Goal: Information Seeking & Learning: Learn about a topic

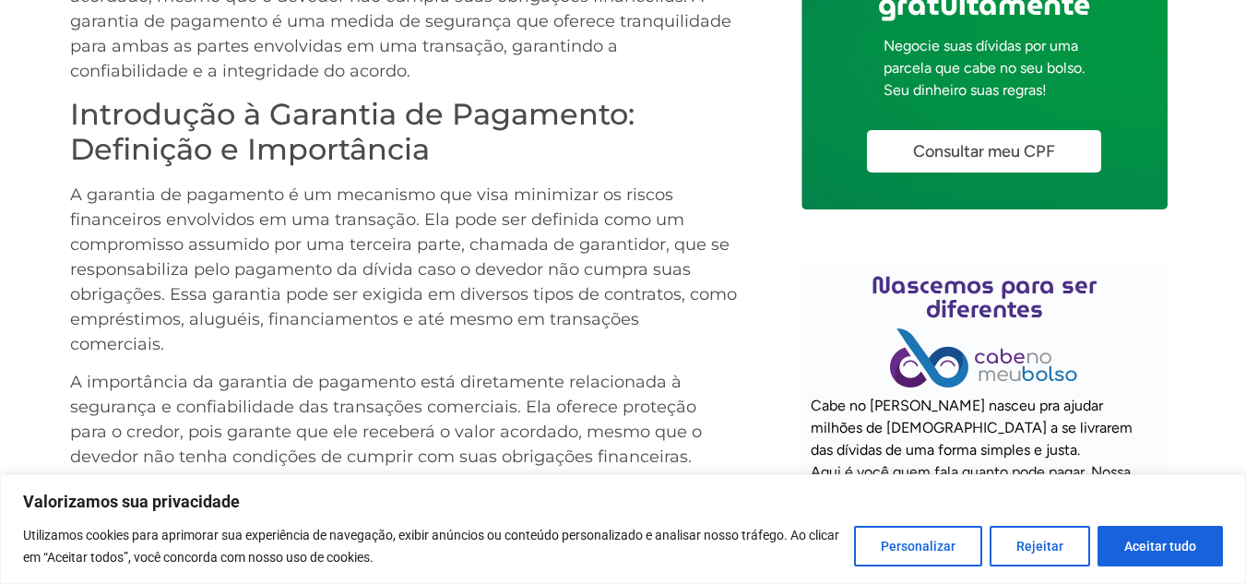
scroll to position [949, 0]
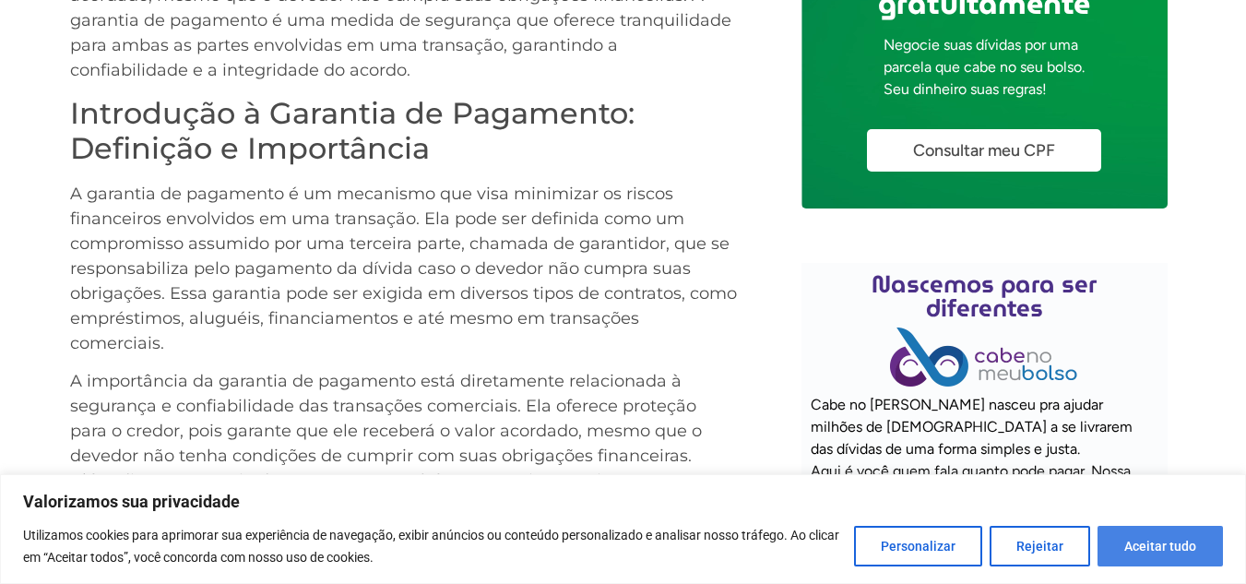
click at [1168, 533] on button "Aceitar tudo" at bounding box center [1160, 546] width 125 height 41
checkbox input "true"
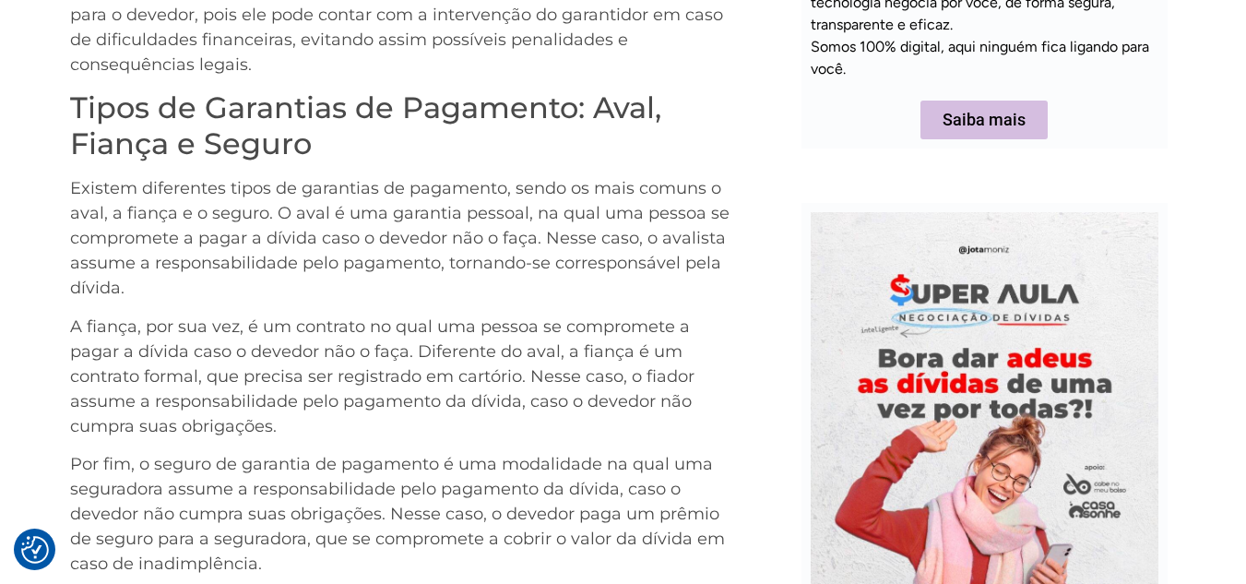
scroll to position [1441, 0]
click at [448, 451] on p "Por fim, o seguro de garantia de pagamento é uma modalidade na qual uma segurad…" at bounding box center [404, 513] width 668 height 125
click at [509, 314] on p "A fiança, por sua vez, é um contrato no qual uma pessoa se compromete a pagar a…" at bounding box center [404, 376] width 668 height 125
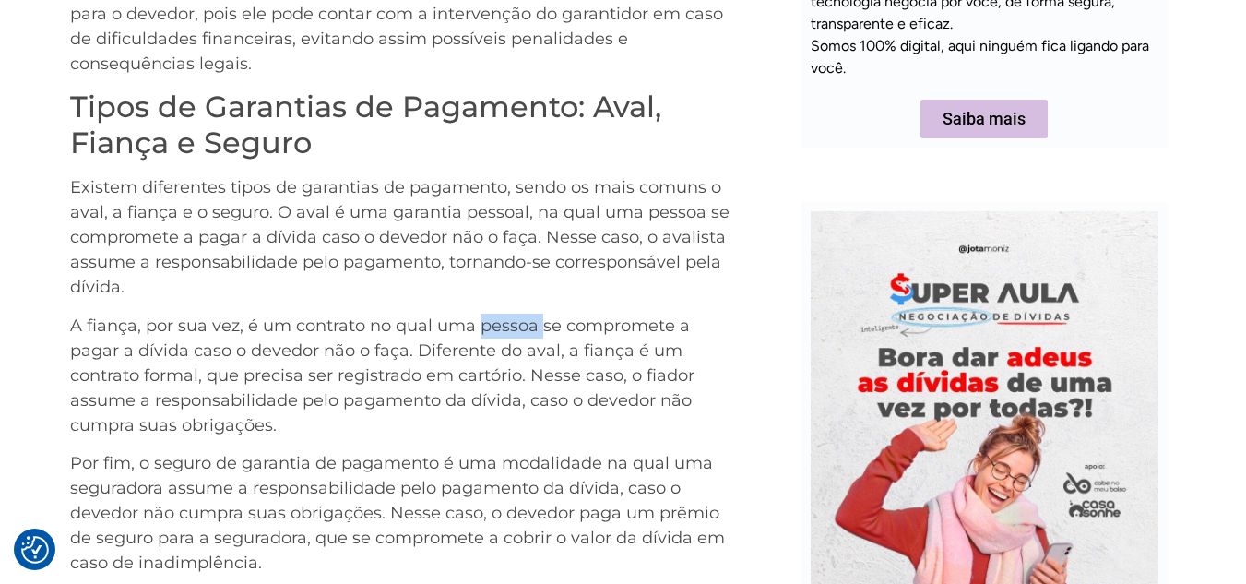
click at [509, 314] on p "A fiança, por sua vez, é um contrato no qual uma pessoa se compromete a pagar a…" at bounding box center [404, 376] width 668 height 125
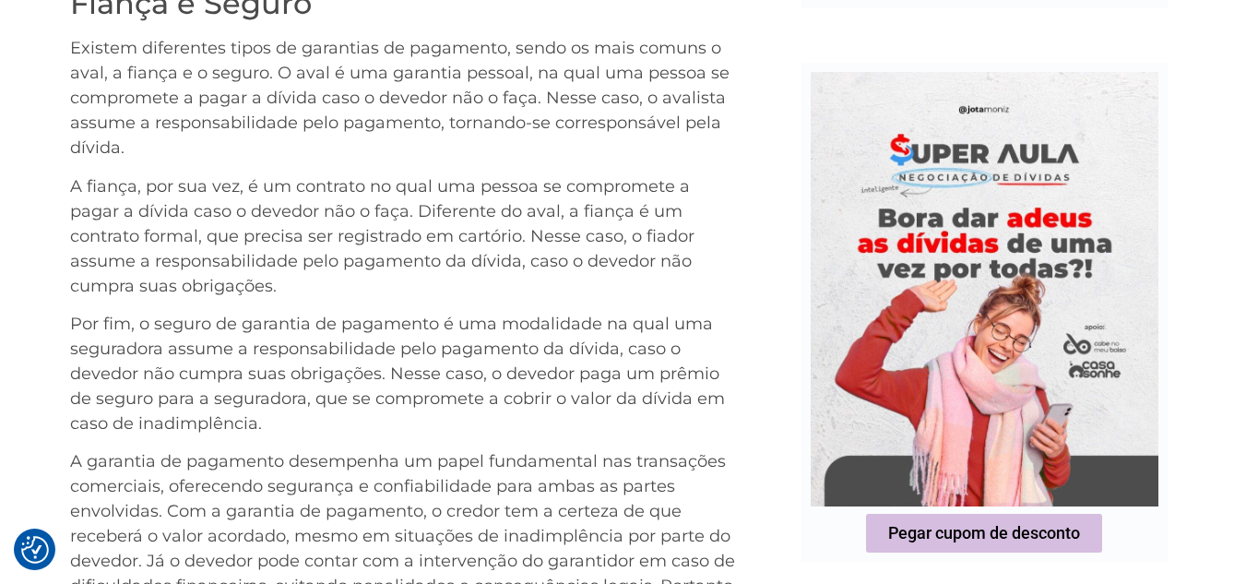
scroll to position [1678, 0]
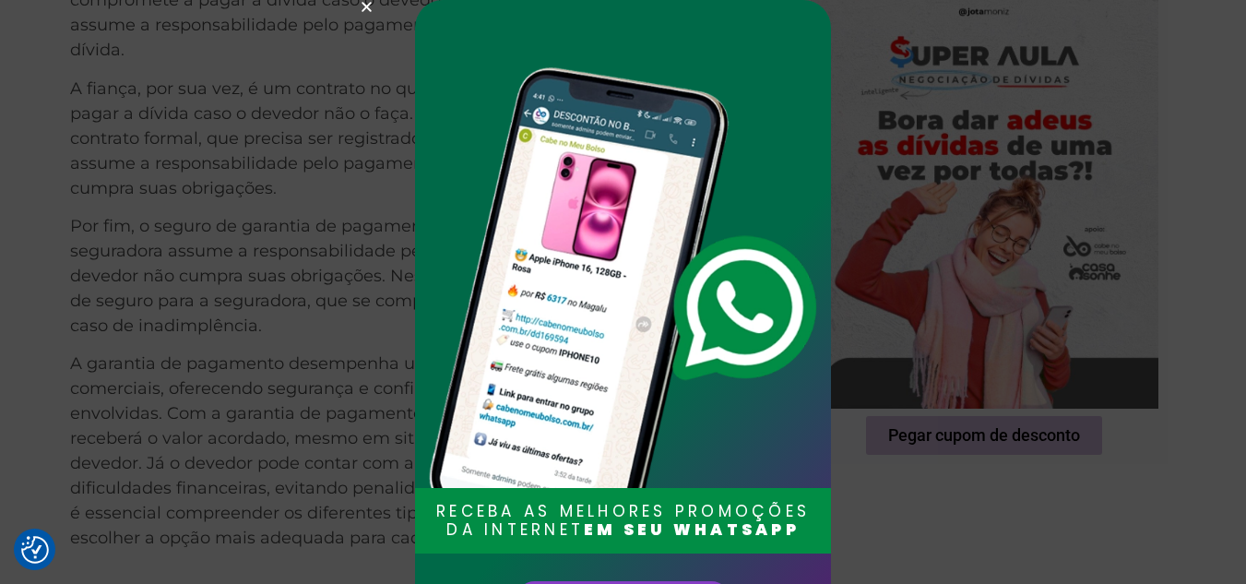
click at [355, 10] on div "RECEBA AS MELHORES PROMOÇÕES DA INTERNET EM SEU WHATSAPP Entrar no grupo" at bounding box center [623, 292] width 1246 height 584
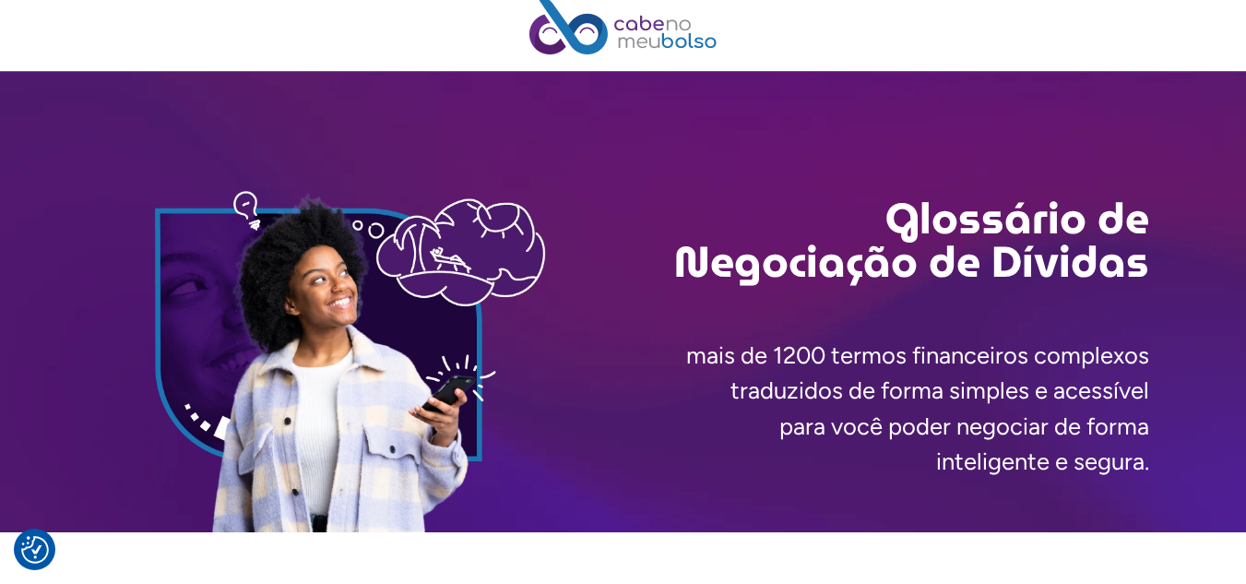
scroll to position [0, 0]
